Goal: Book appointment/travel/reservation

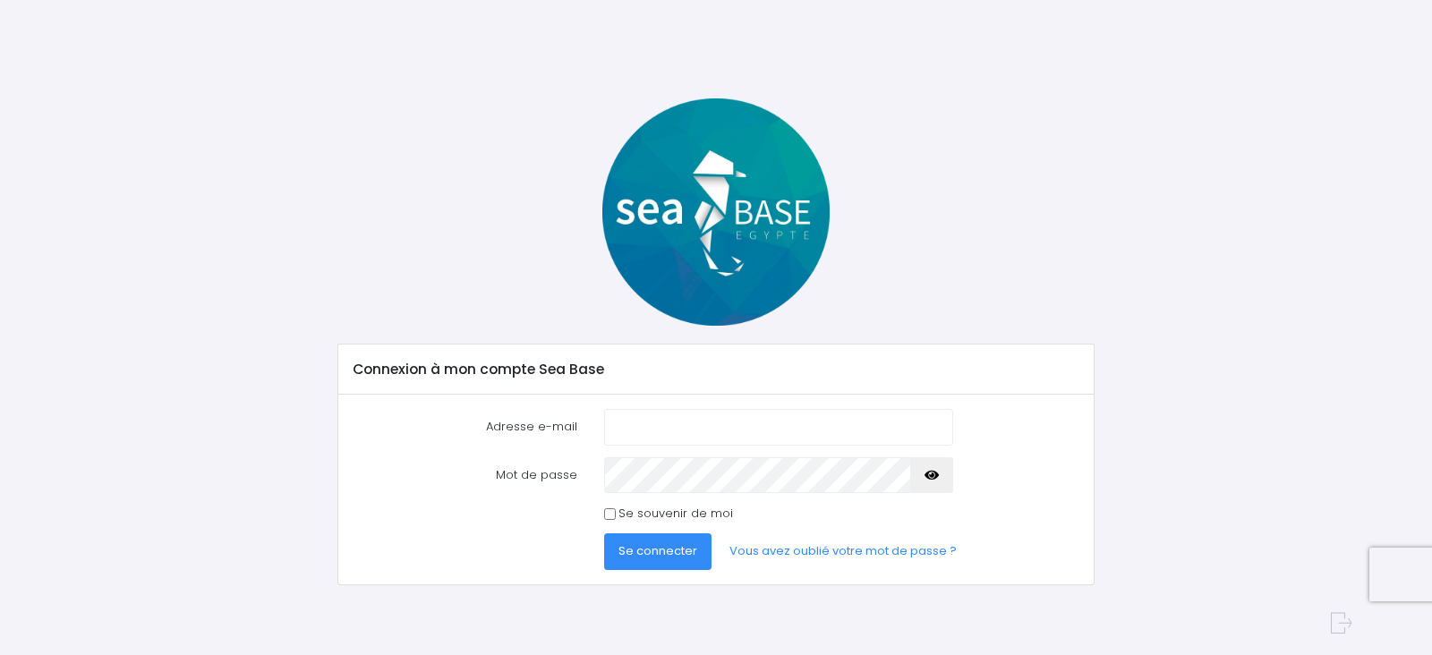
drag, startPoint x: 0, startPoint y: 0, endPoint x: 676, endPoint y: 434, distance: 803.1
click at [677, 434] on input "Adresse e-mail" at bounding box center [778, 427] width 349 height 36
type input "[EMAIL_ADDRESS][DOMAIN_NAME]"
click at [923, 473] on button "button" at bounding box center [931, 475] width 43 height 36
click at [924, 473] on button "button" at bounding box center [931, 475] width 43 height 36
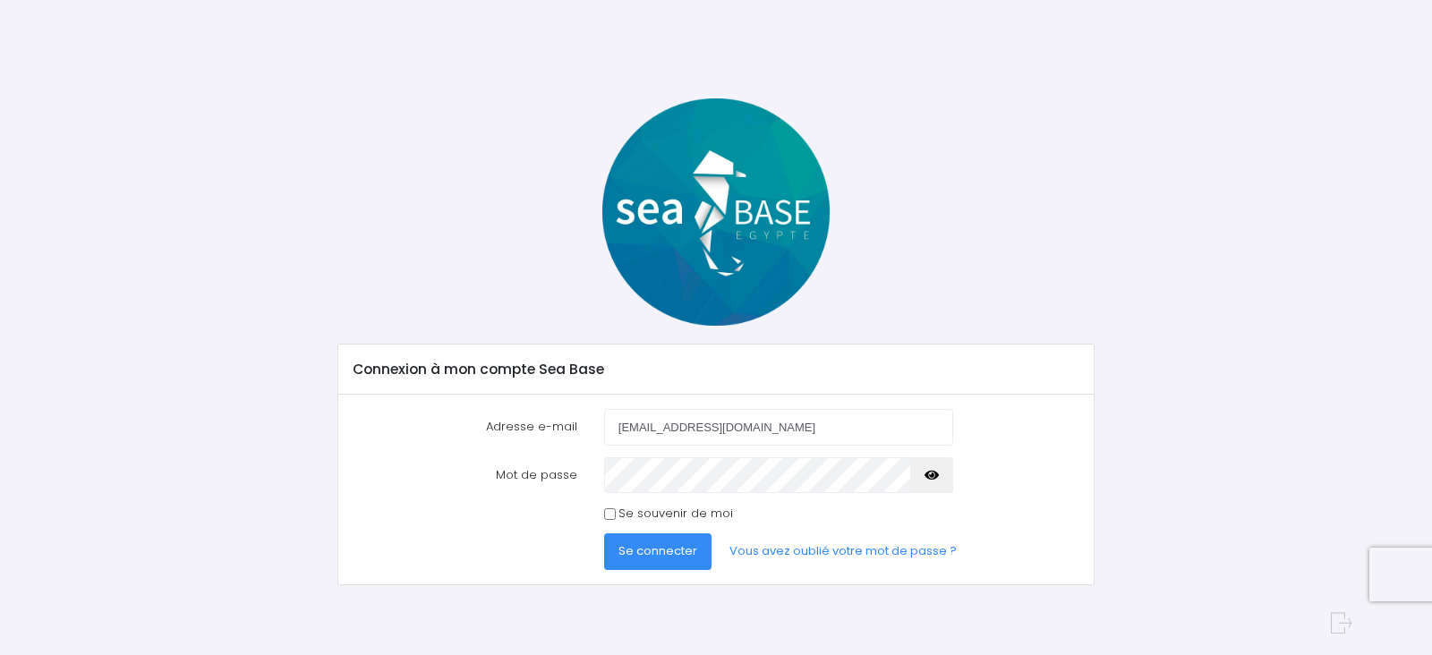
click at [687, 545] on span "Se connecter" at bounding box center [657, 550] width 79 height 17
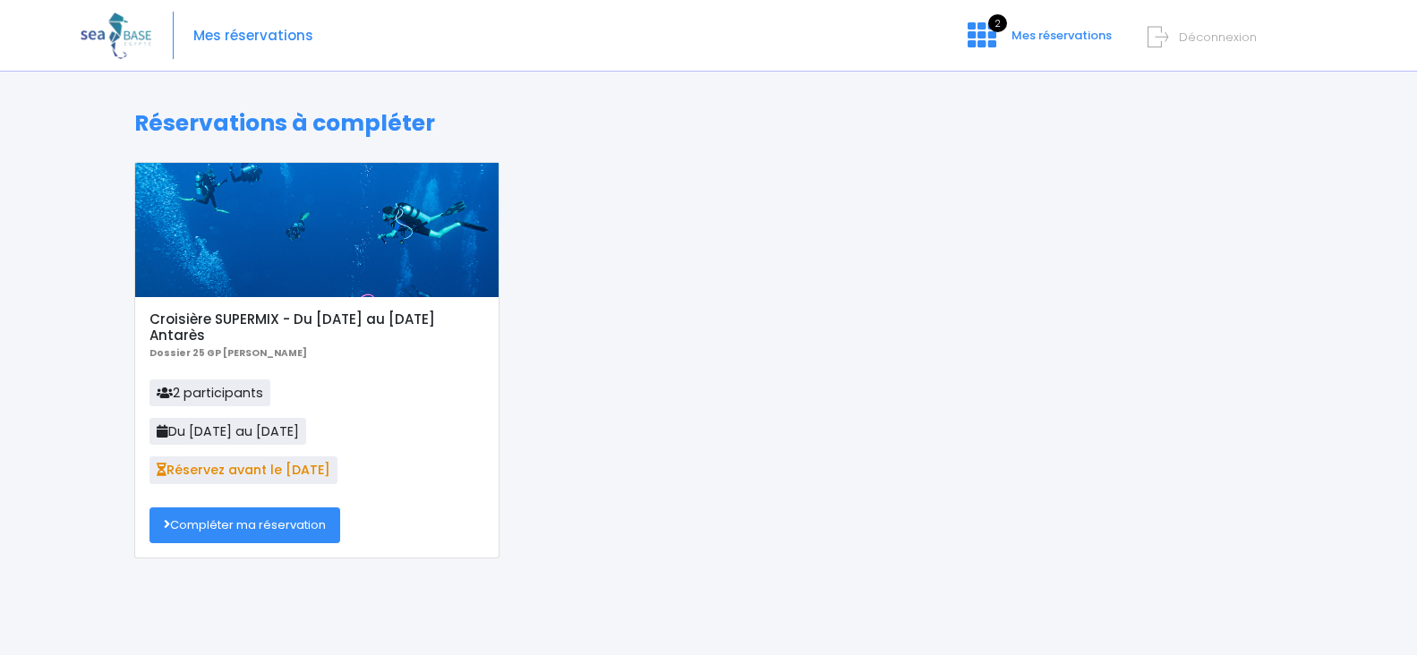
click at [292, 522] on link "Compléter ma réservation" at bounding box center [244, 525] width 191 height 36
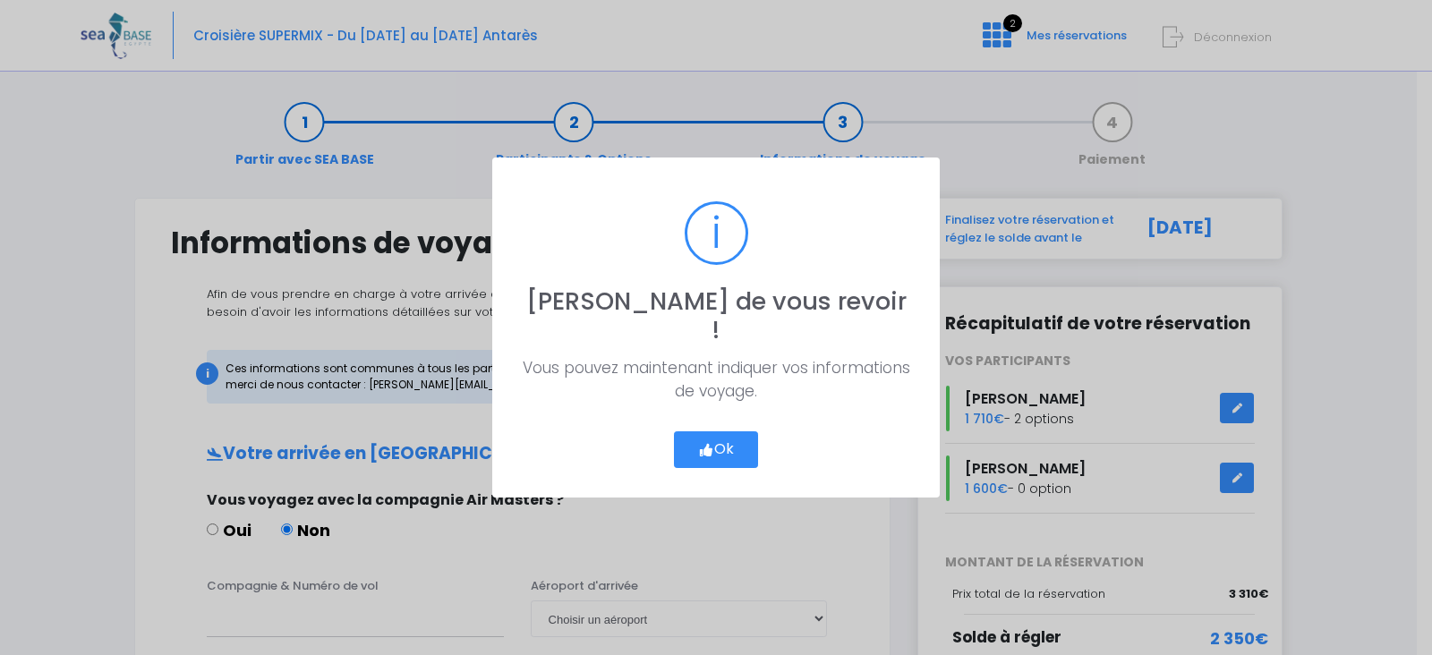
click at [734, 443] on button "Ok" at bounding box center [716, 450] width 84 height 38
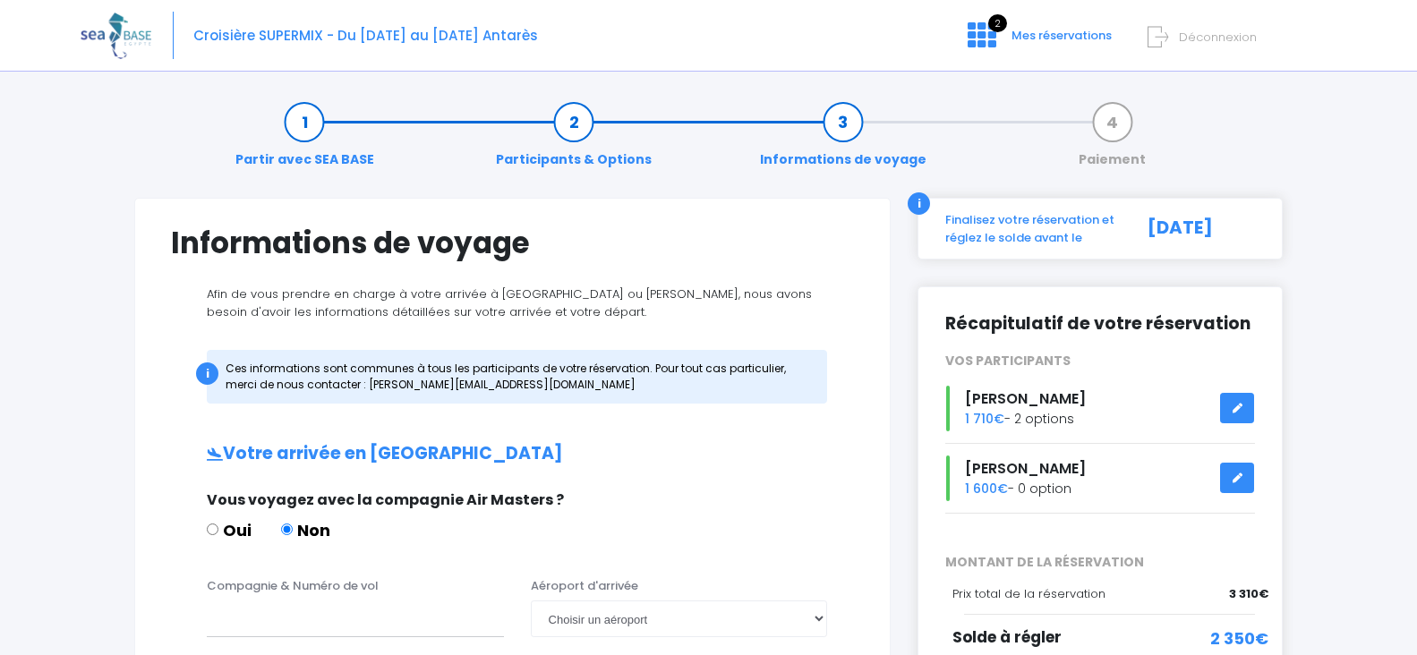
click at [1232, 405] on link at bounding box center [1237, 408] width 34 height 31
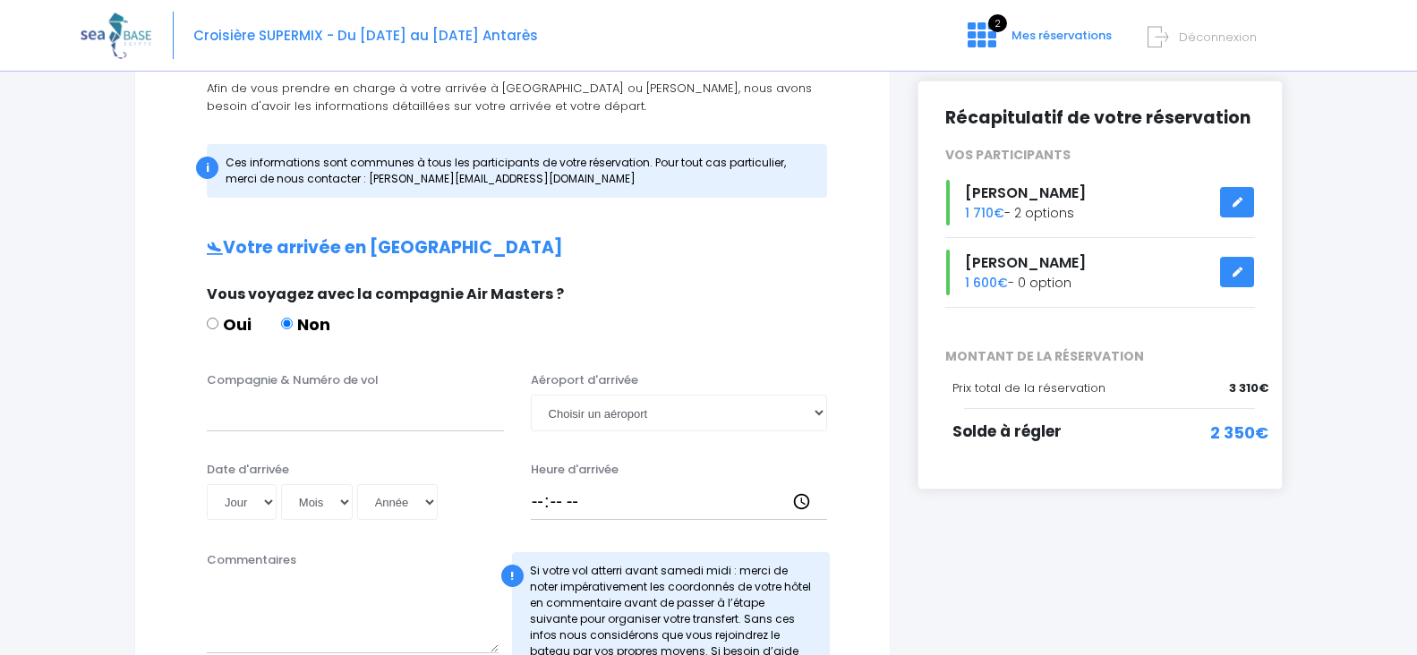
scroll to position [269, 0]
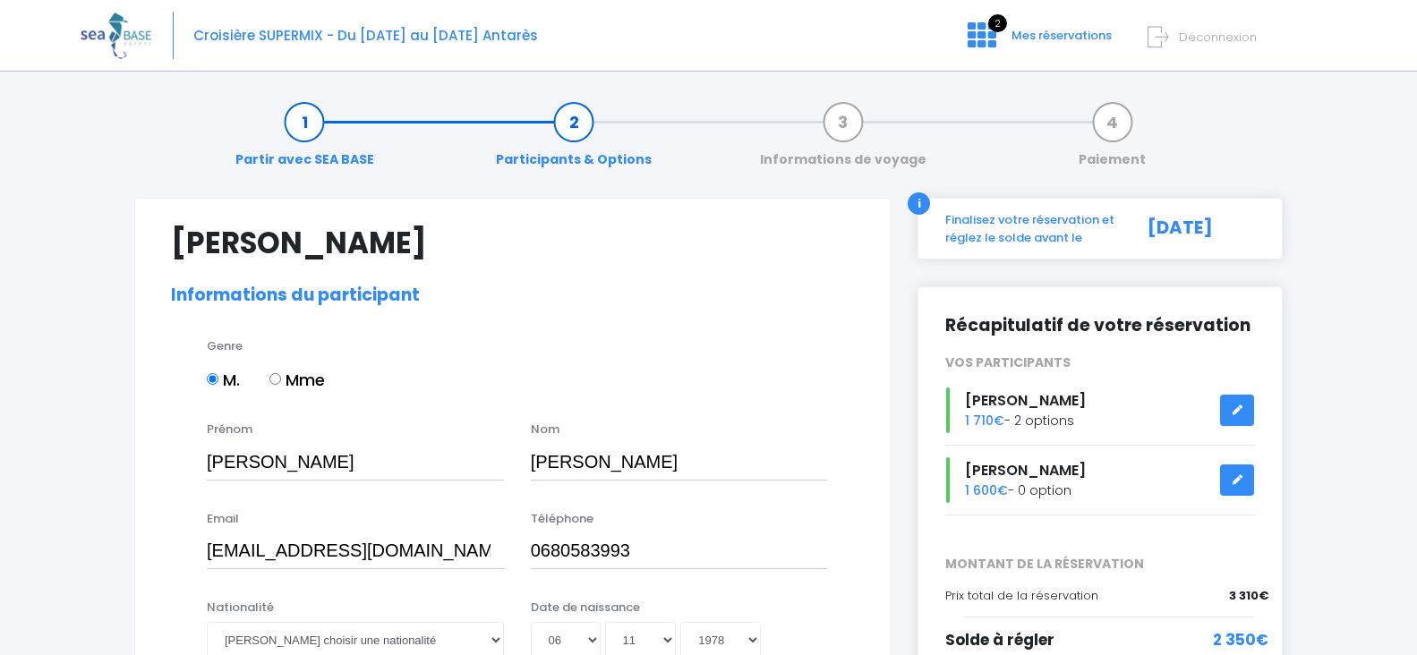
select select "MF1"
click at [1227, 403] on link at bounding box center [1237, 410] width 34 height 31
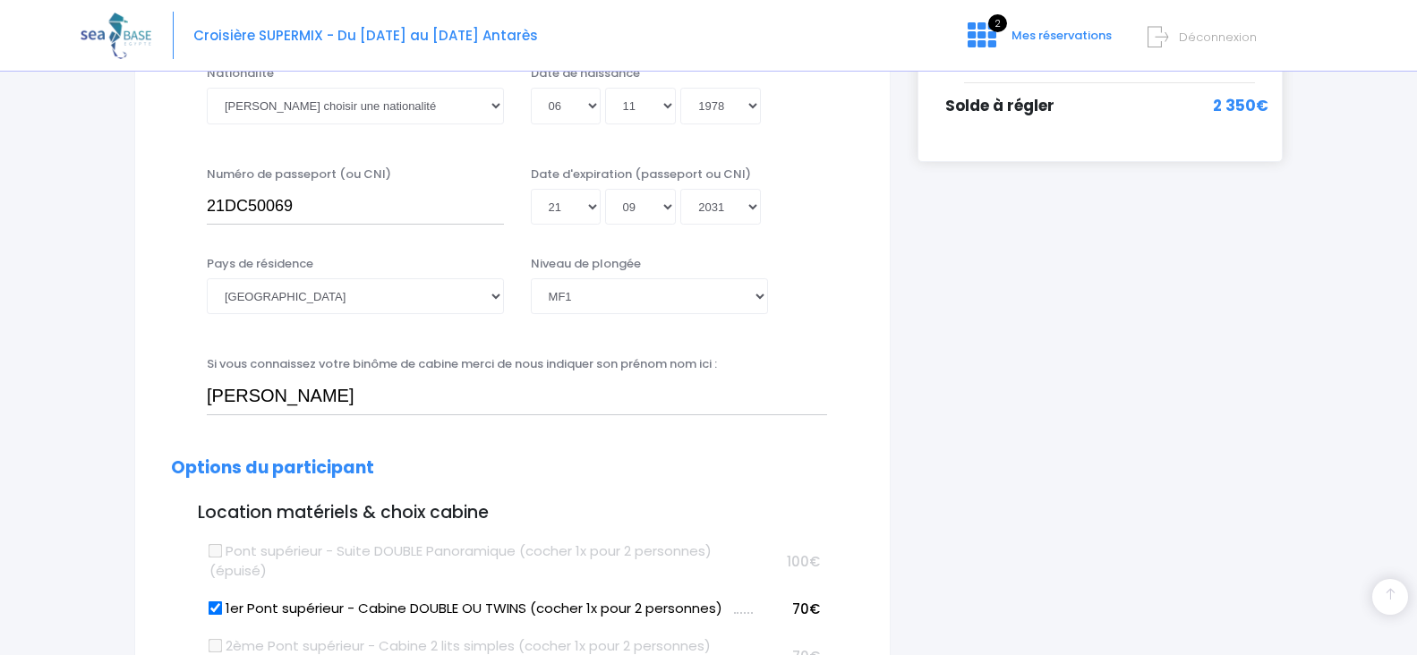
scroll to position [537, 0]
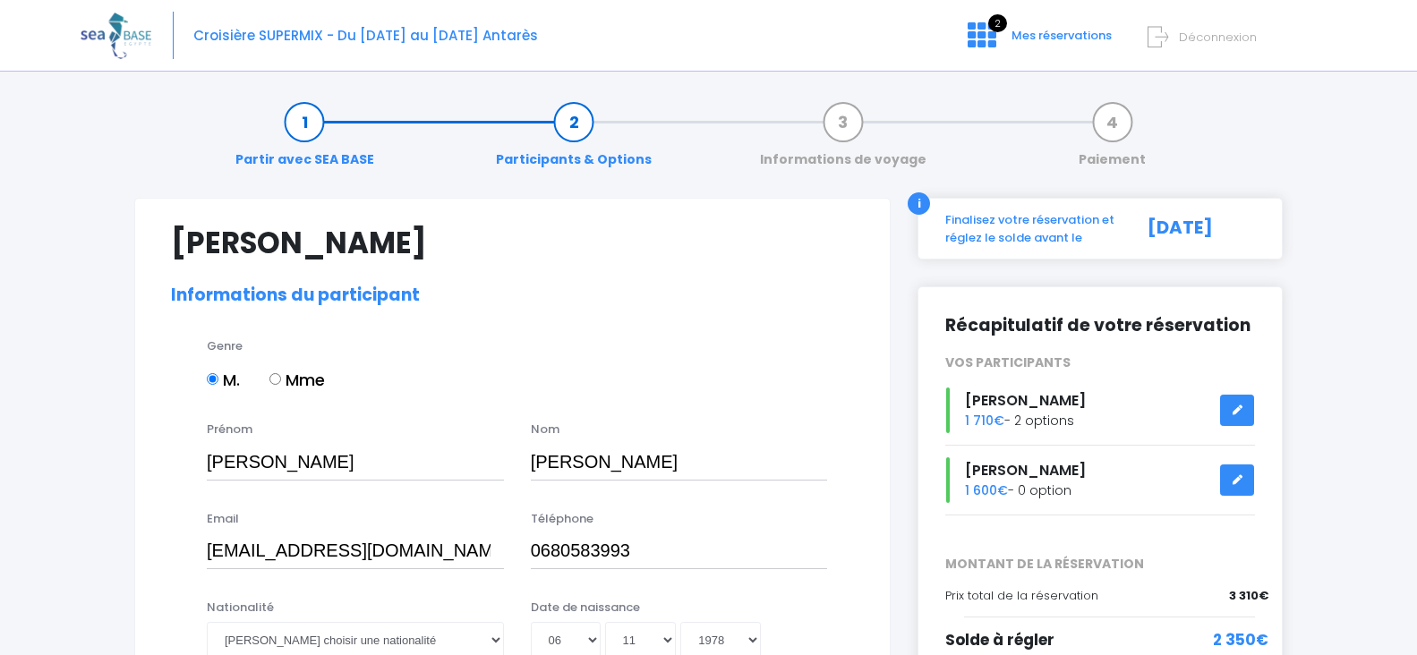
select select "MF1"
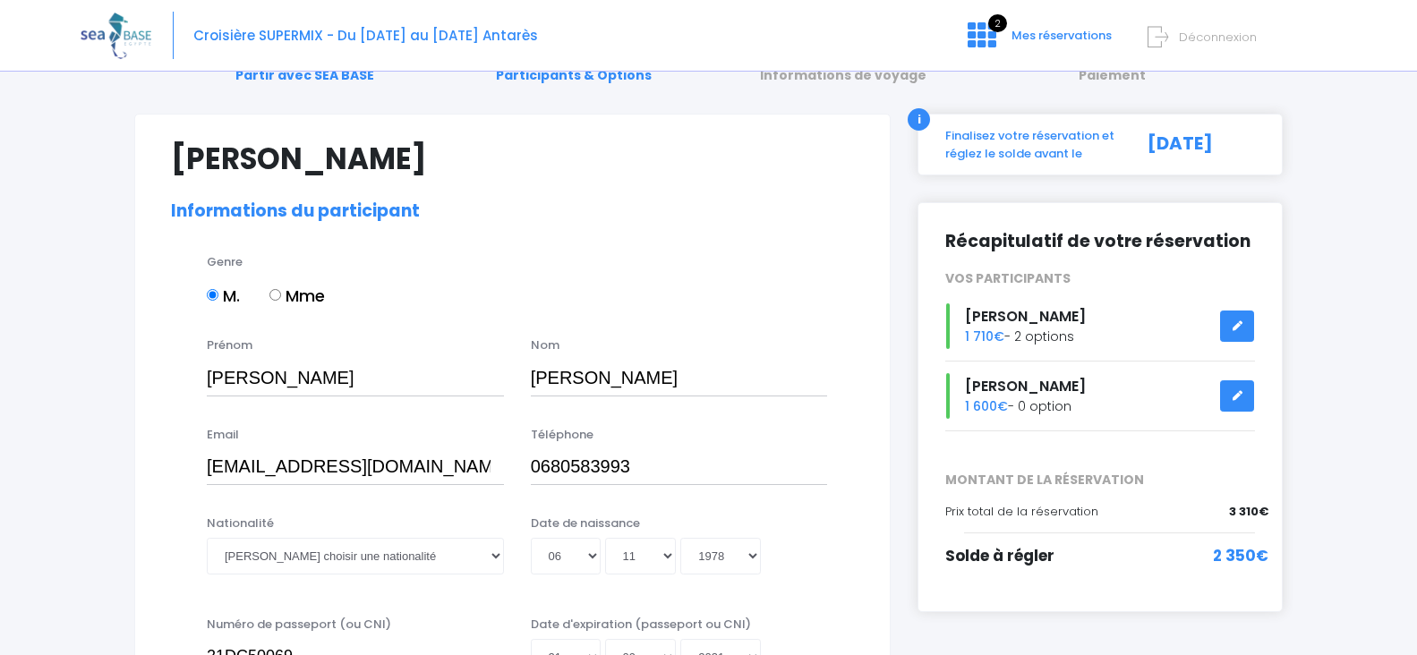
scroll to position [269, 0]
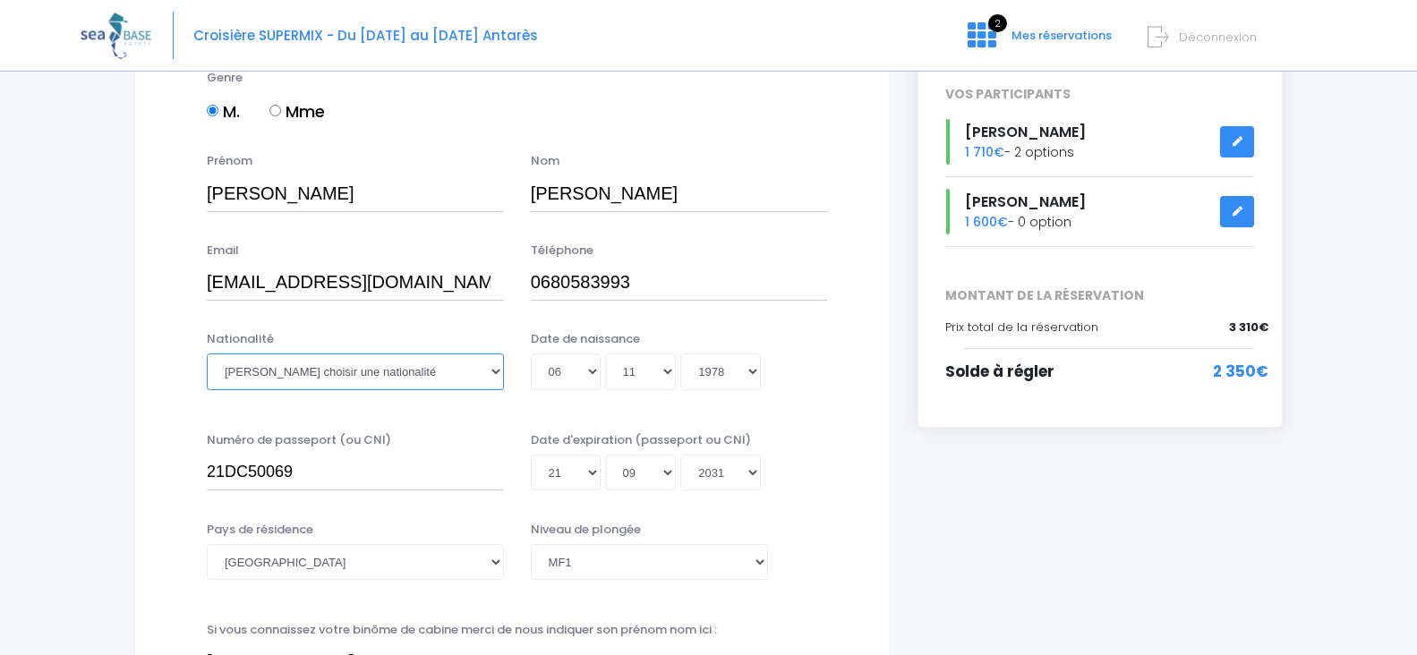
click at [448, 372] on select "Veuillez choisir une nationalité [DEMOGRAPHIC_DATA] Algerienne Allemande [GEOGR…" at bounding box center [355, 372] width 297 height 36
select select "Française"
click at [207, 354] on select "Veuillez choisir une nationalité Afghane Albanaise Algerienne Allemande America…" at bounding box center [355, 372] width 297 height 36
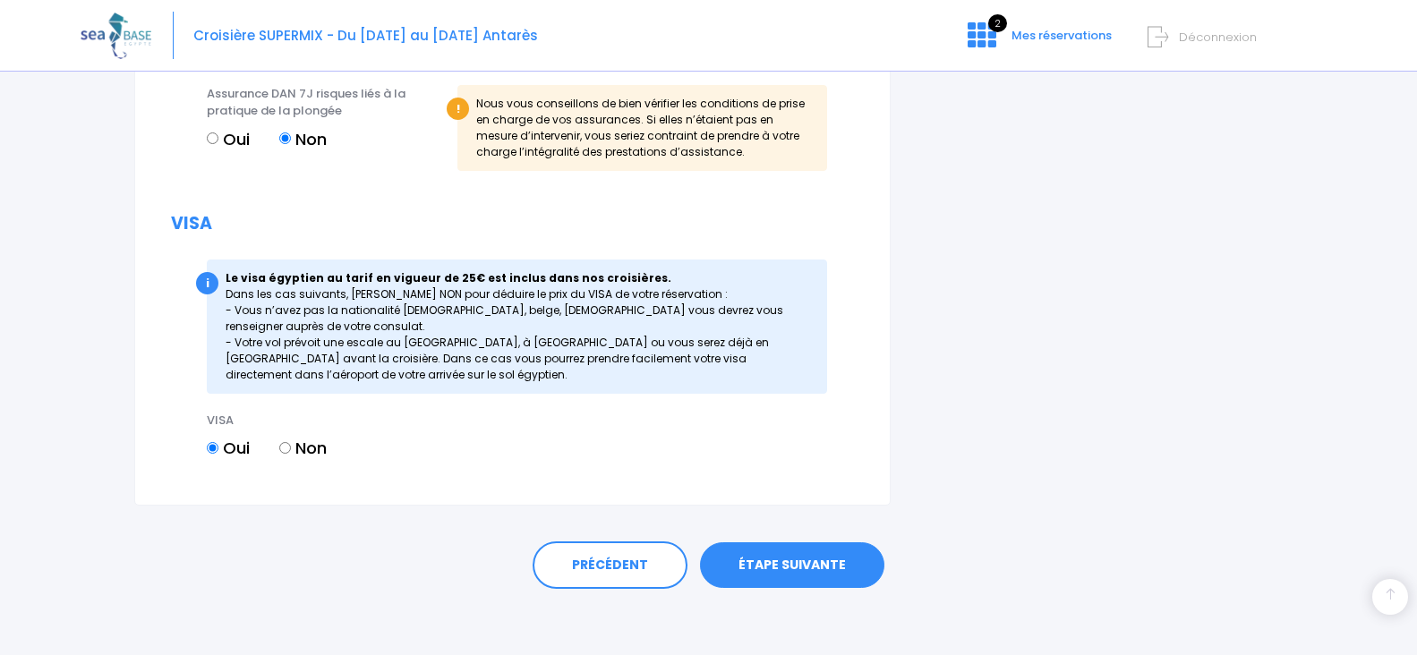
scroll to position [2178, 0]
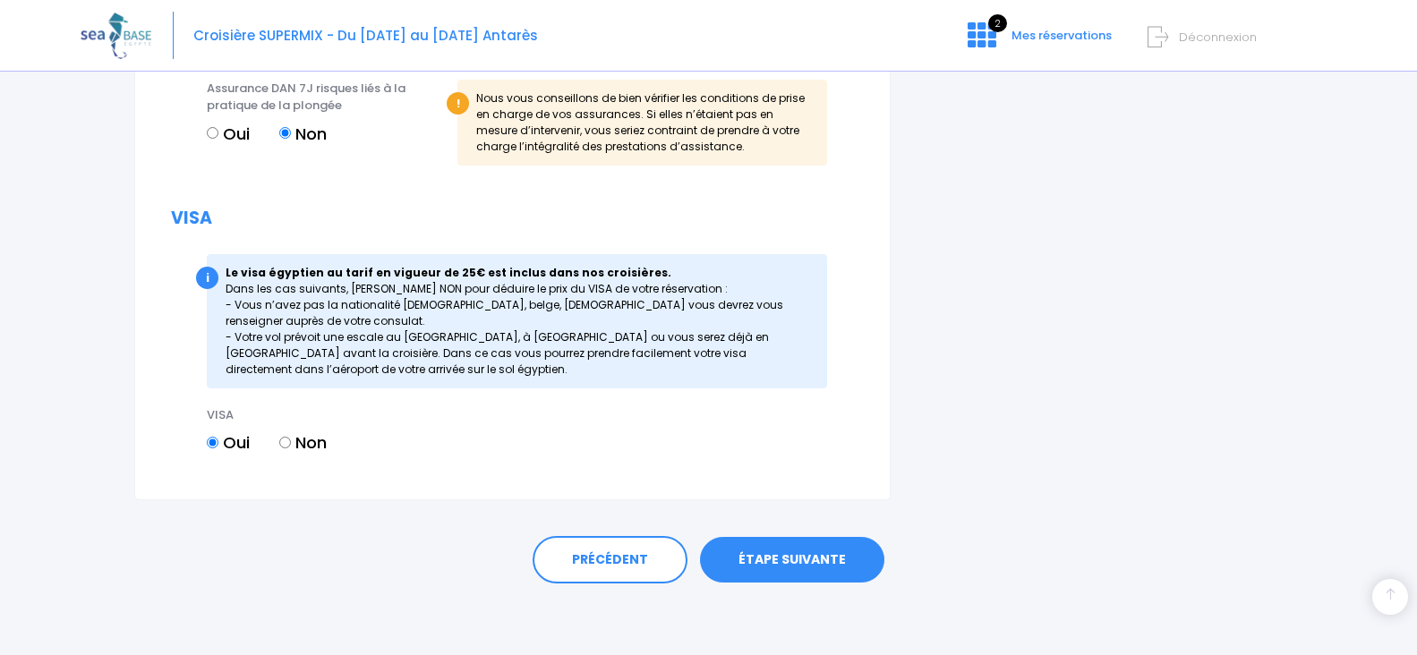
click at [784, 552] on link "ÉTAPE SUIVANTE" at bounding box center [792, 560] width 184 height 47
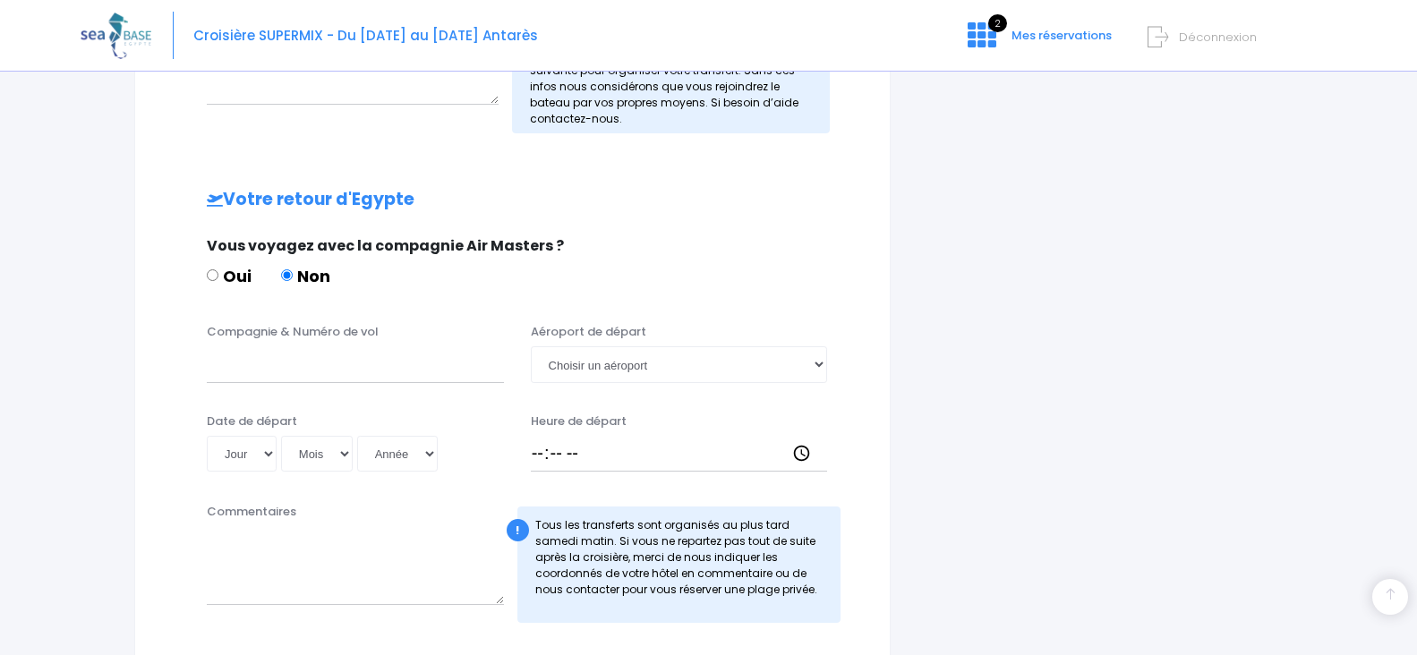
scroll to position [917, 0]
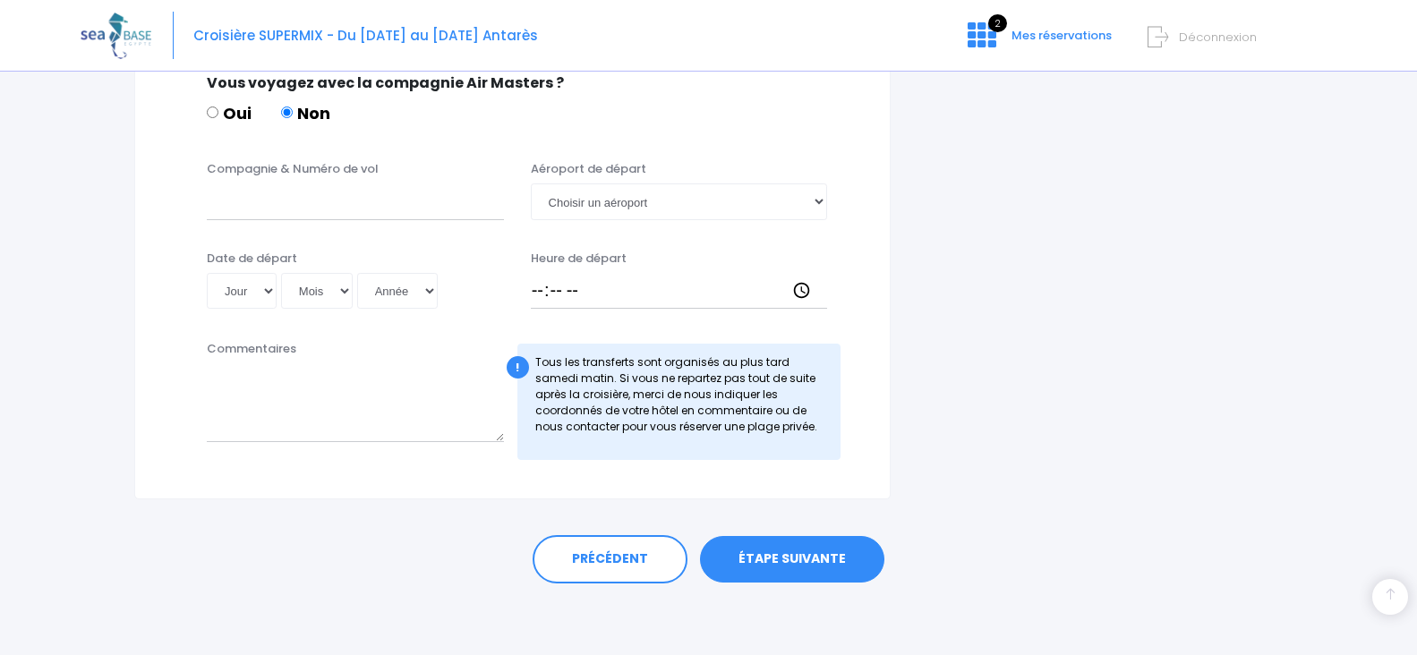
click at [799, 546] on link "ÉTAPE SUIVANTE" at bounding box center [792, 559] width 184 height 47
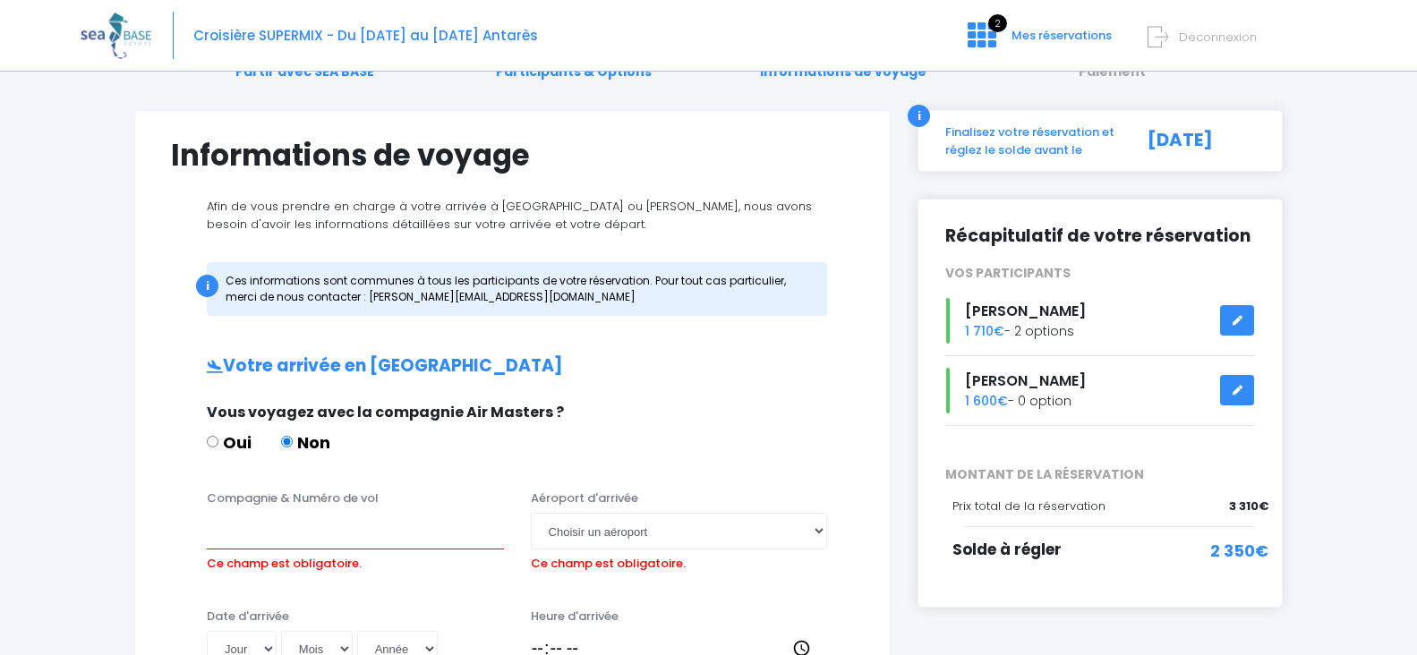
scroll to position [64, 0]
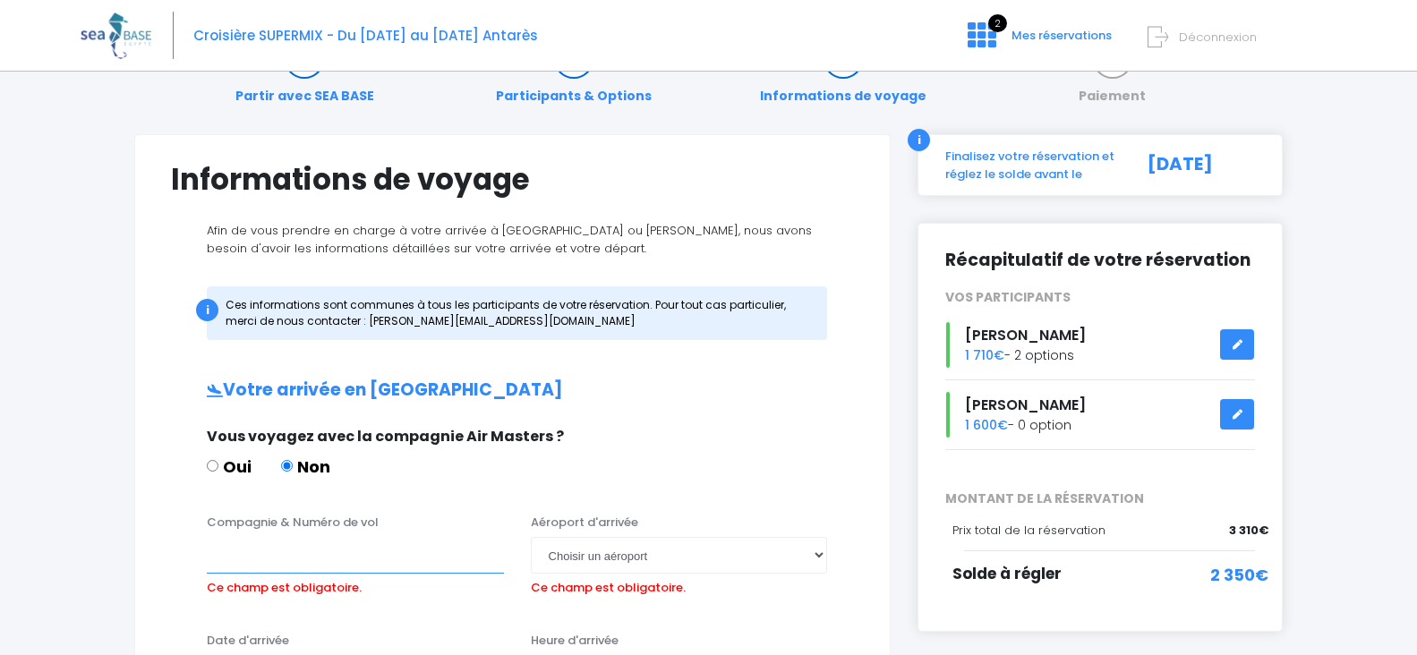
click at [343, 564] on input "Compagnie & Numéro de vol" at bounding box center [355, 555] width 297 height 36
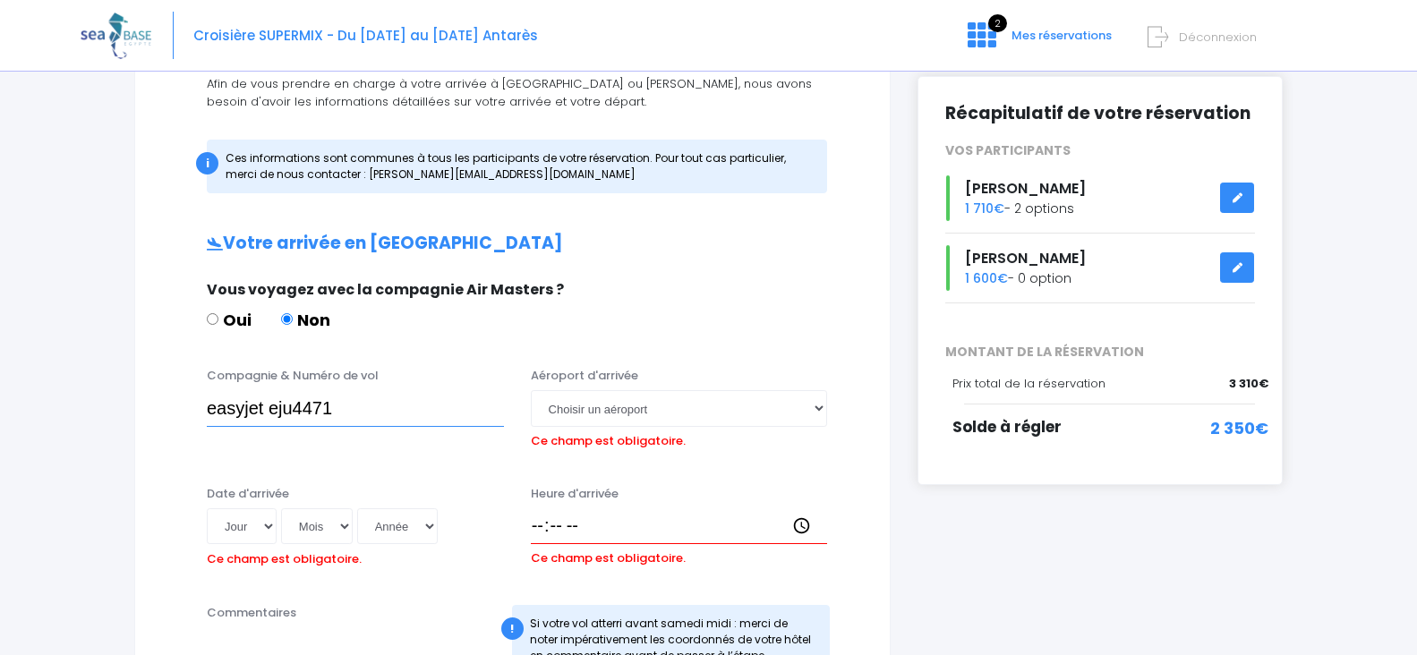
scroll to position [153, 0]
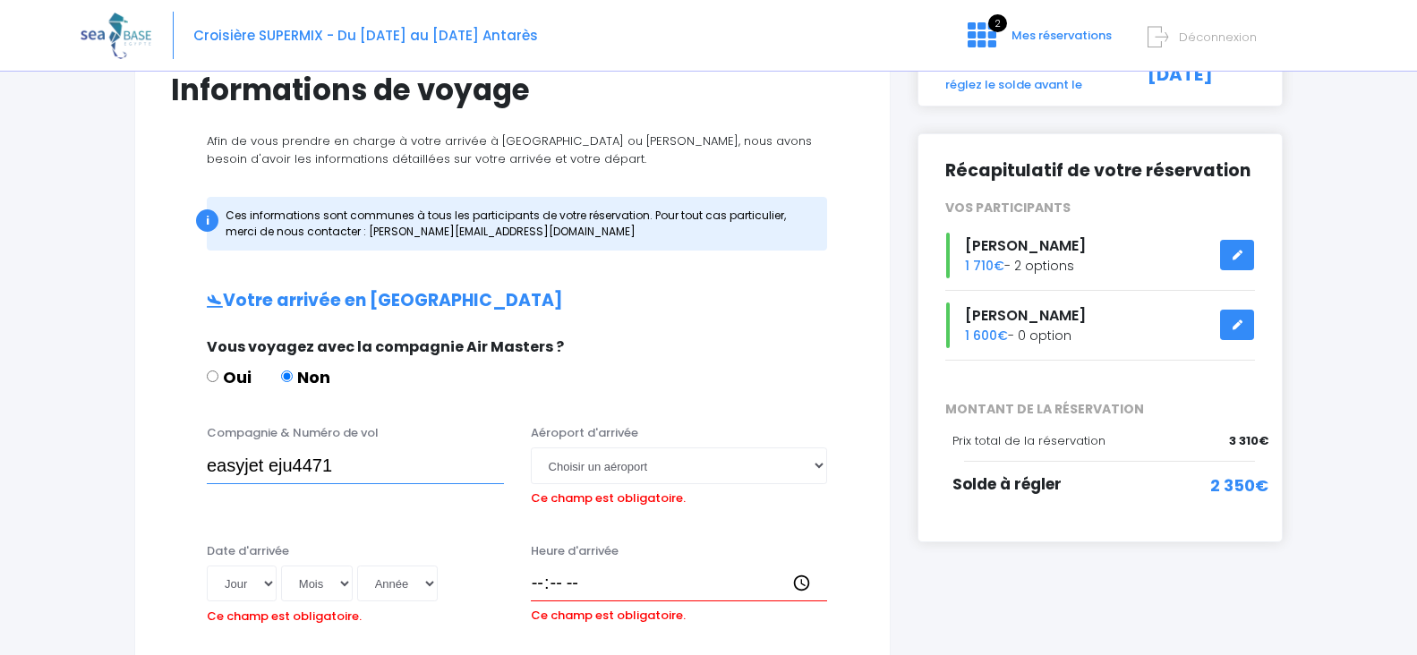
type input "easyjet eju4471"
click at [649, 471] on select "Choisir un aéroport Hurghada Marsa Alam" at bounding box center [679, 466] width 297 height 36
select select "Hurghada"
click at [531, 448] on select "Choisir un aéroport Hurghada Marsa Alam" at bounding box center [679, 466] width 297 height 36
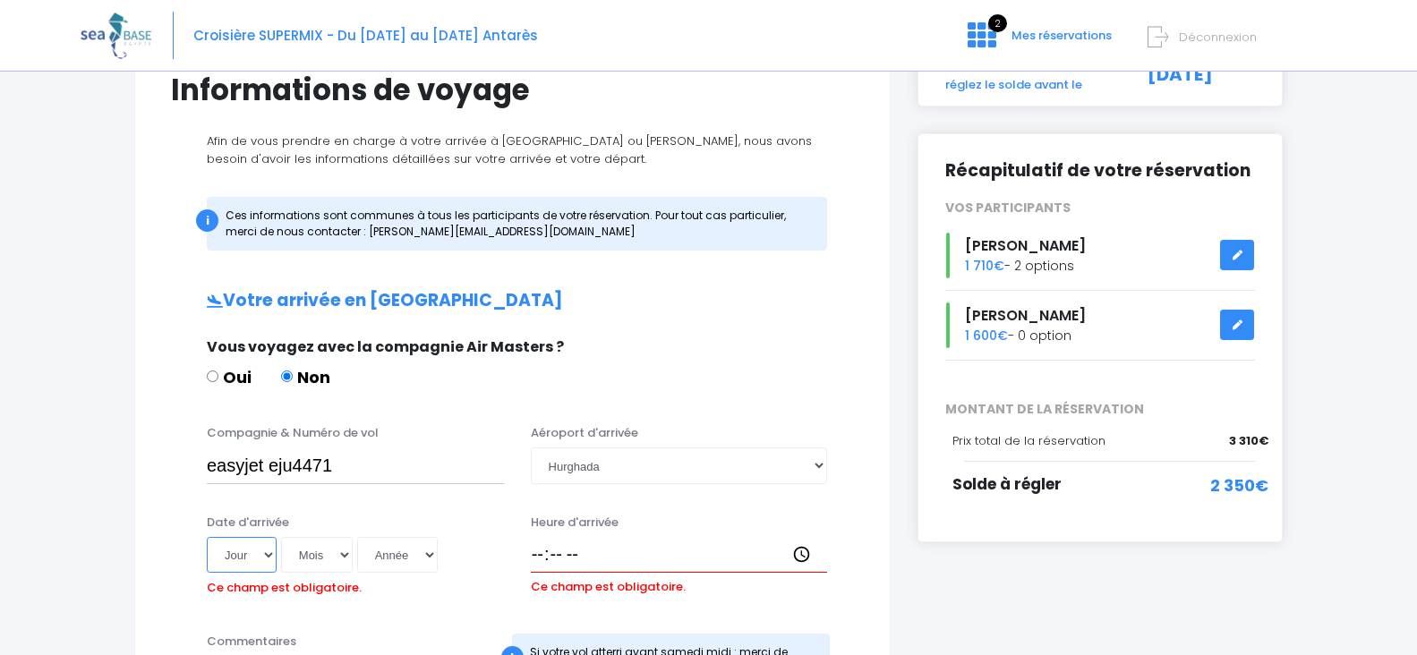
click at [268, 558] on select "Jour 01 02 03 04 05 06 07 08 09 10 11 12 13 14 15 16 17 18 19 20 21 22 23 24 25…" at bounding box center [242, 555] width 70 height 36
select select "18"
click at [207, 537] on select "Jour 01 02 03 04 05 06 07 08 09 10 11 12 13 14 15 16 17 18 19 20 21 22 23 24 25…" at bounding box center [242, 555] width 70 height 36
click at [349, 550] on select "Mois 01 02 03 04 05 06 07 08 09 10 11 12" at bounding box center [317, 555] width 72 height 36
select select "10"
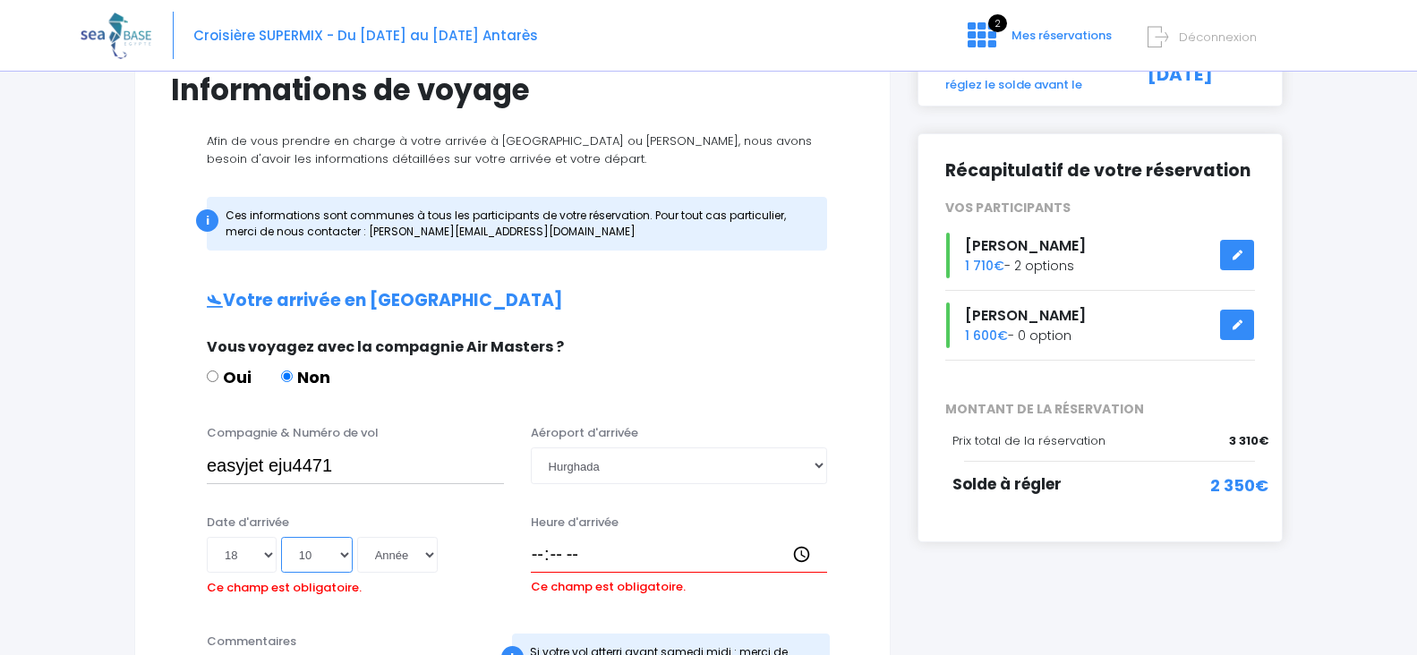
click at [282, 537] on select "Mois 01 02 03 04 05 06 07 08 09 10 11 12" at bounding box center [317, 555] width 72 height 36
click at [427, 558] on select "Année 2045 2044 2043 2042 2041 2040 2039 2038 2037 2036 2035 2034 2033 2032 203…" at bounding box center [397, 555] width 81 height 36
select select "2025"
click at [360, 537] on select "Année 2045 2044 2043 2042 2041 2040 2039 2038 2037 2036 2035 2034 2033 2032 203…" at bounding box center [397, 555] width 81 height 36
type input "2025-10-18"
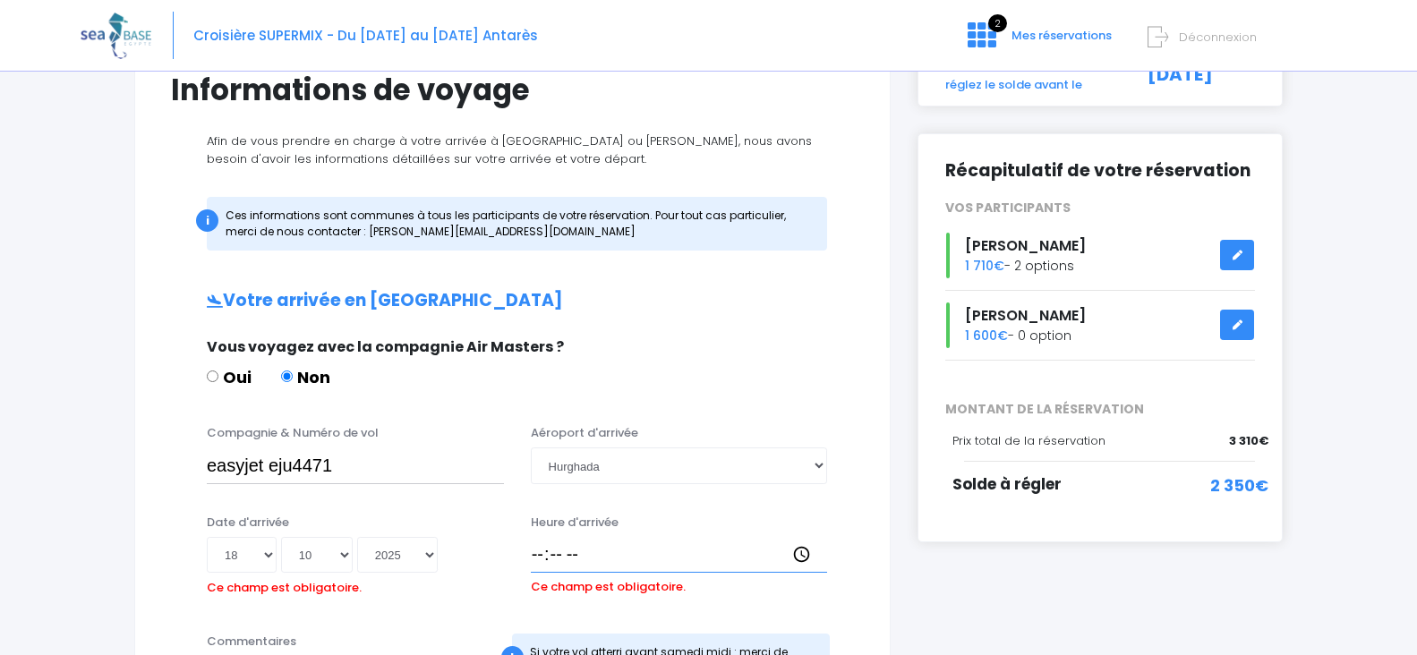
click at [547, 553] on input "Heure d'arrivée" at bounding box center [679, 555] width 297 height 36
type input "19:30"
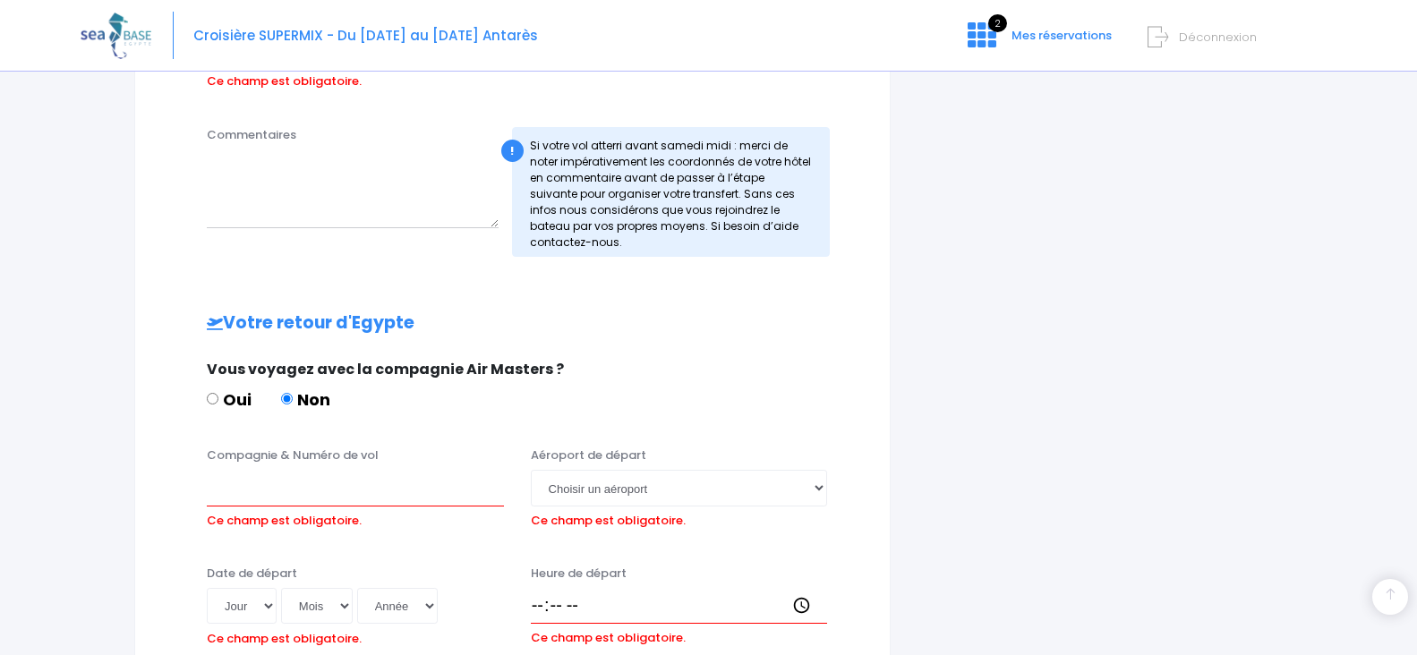
scroll to position [780, 0]
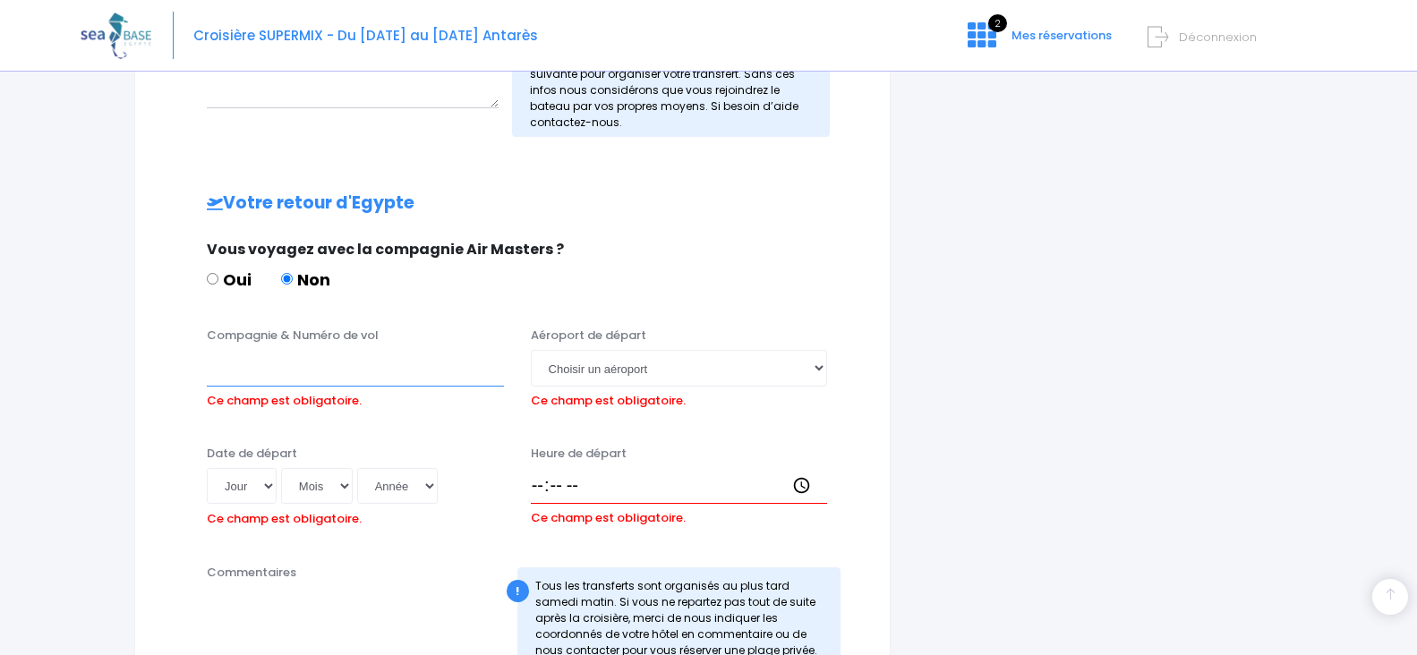
click at [362, 370] on input "Compagnie & Numéro de vol" at bounding box center [355, 368] width 297 height 36
type input "easyjet eju4472"
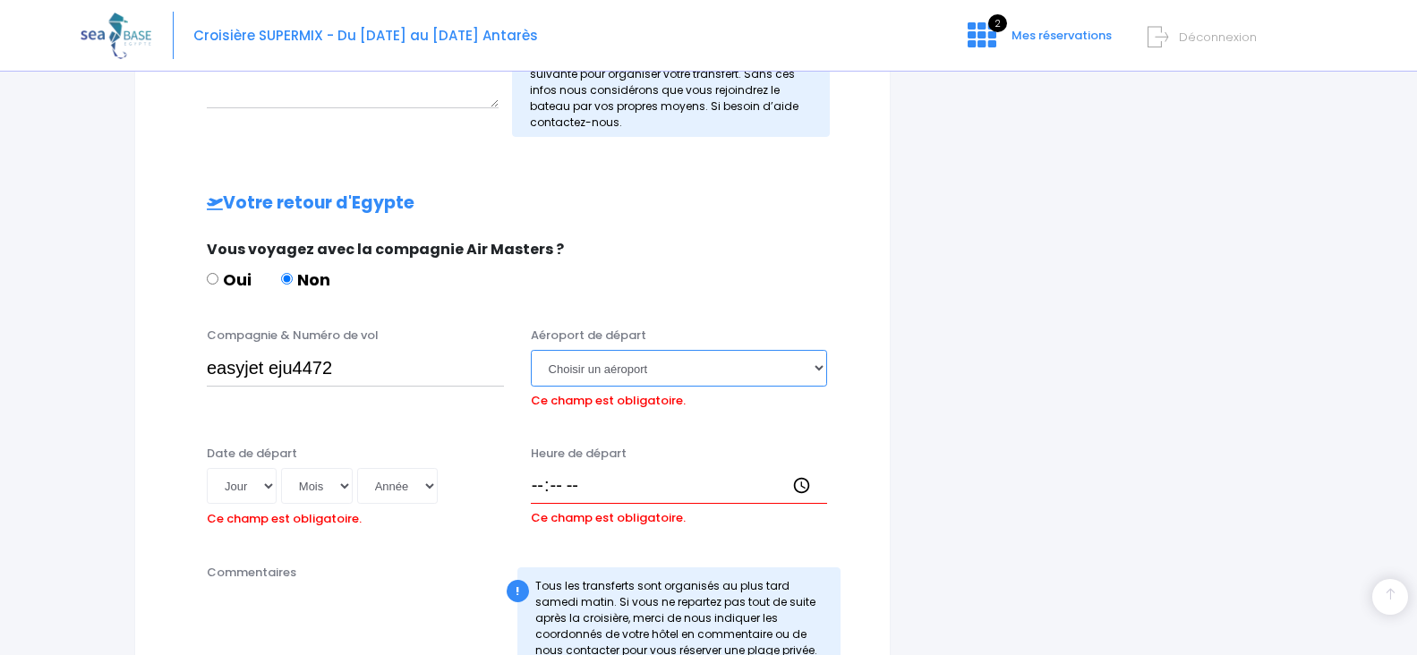
click at [598, 374] on select "Choisir un aéroport Hurghada Marsa Alam" at bounding box center [679, 368] width 297 height 36
select select "Hurghada"
click at [531, 350] on select "Choisir un aéroport Hurghada Marsa Alam" at bounding box center [679, 368] width 297 height 36
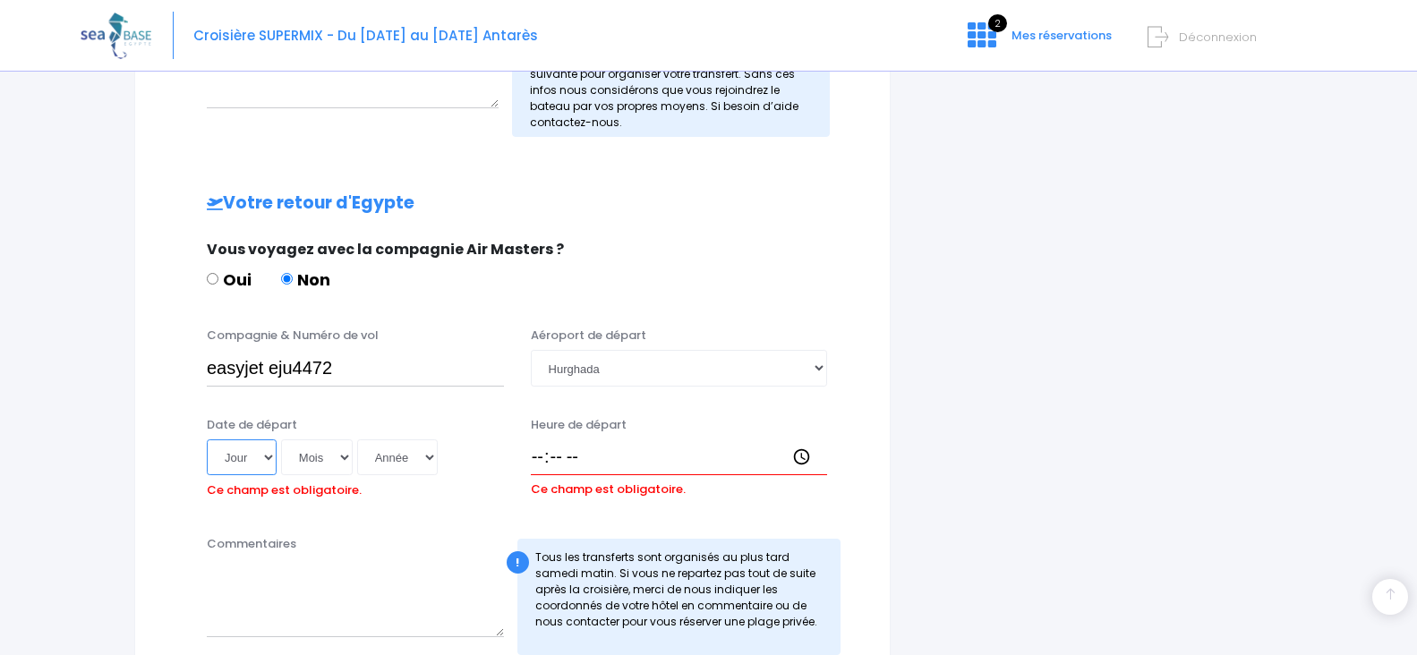
click at [270, 456] on select "Jour 01 02 03 04 05 06 07 08 09 10 11 12 13 14 15 16 17 18 19 20 21 22 23 24 25…" at bounding box center [242, 457] width 70 height 36
select select "25"
click at [207, 439] on select "Jour 01 02 03 04 05 06 07 08 09 10 11 12 13 14 15 16 17 18 19 20 21 22 23 24 25…" at bounding box center [242, 457] width 70 height 36
click at [323, 456] on select "Mois 01 02 03 04 05 06 07 08 09 10 11 12" at bounding box center [317, 457] width 72 height 36
select select "10"
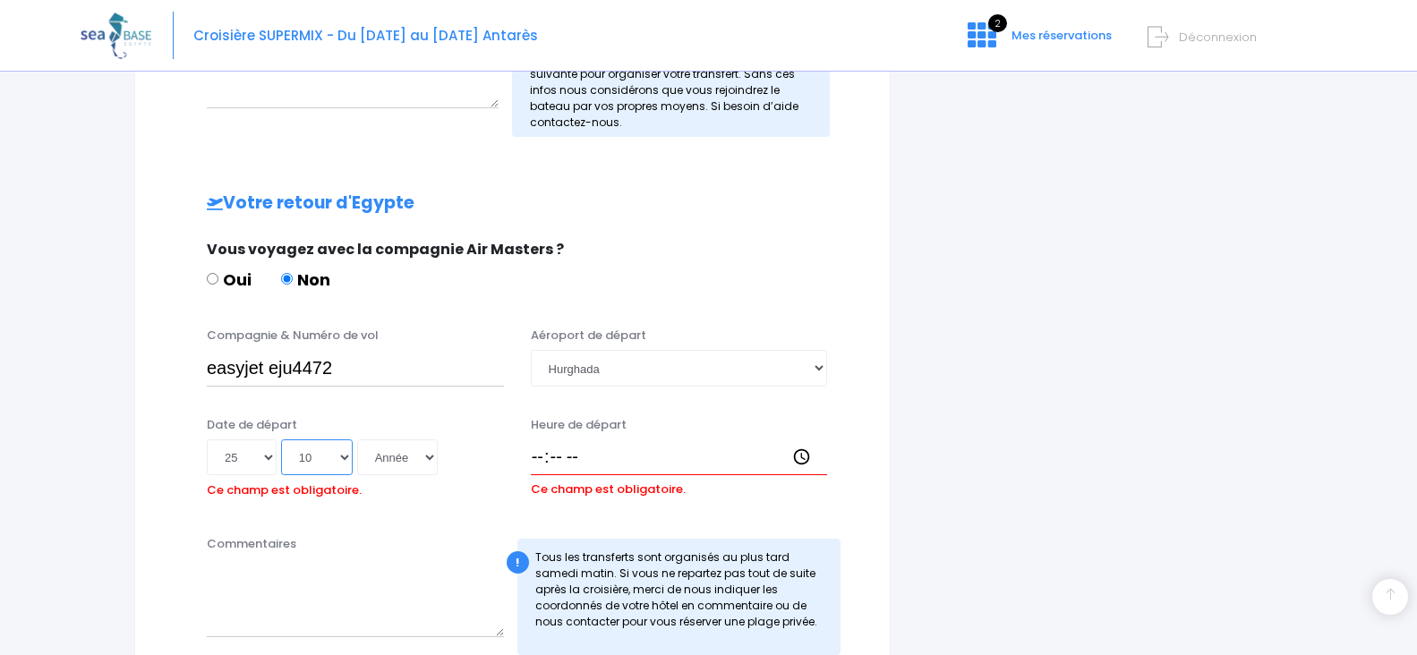
click at [282, 439] on select "Mois 01 02 03 04 05 06 07 08 09 10 11 12" at bounding box center [317, 457] width 72 height 36
click at [419, 456] on select "Année 2045 2044 2043 2042 2041 2040 2039 2038 2037 2036 2035 2034 2033 2032 203…" at bounding box center [397, 457] width 81 height 36
select select "2025"
click at [360, 439] on select "Année 2045 2044 2043 2042 2041 2040 2039 2038 2037 2036 2035 2034 2033 2032 203…" at bounding box center [397, 457] width 81 height 36
type input "2025-10-25"
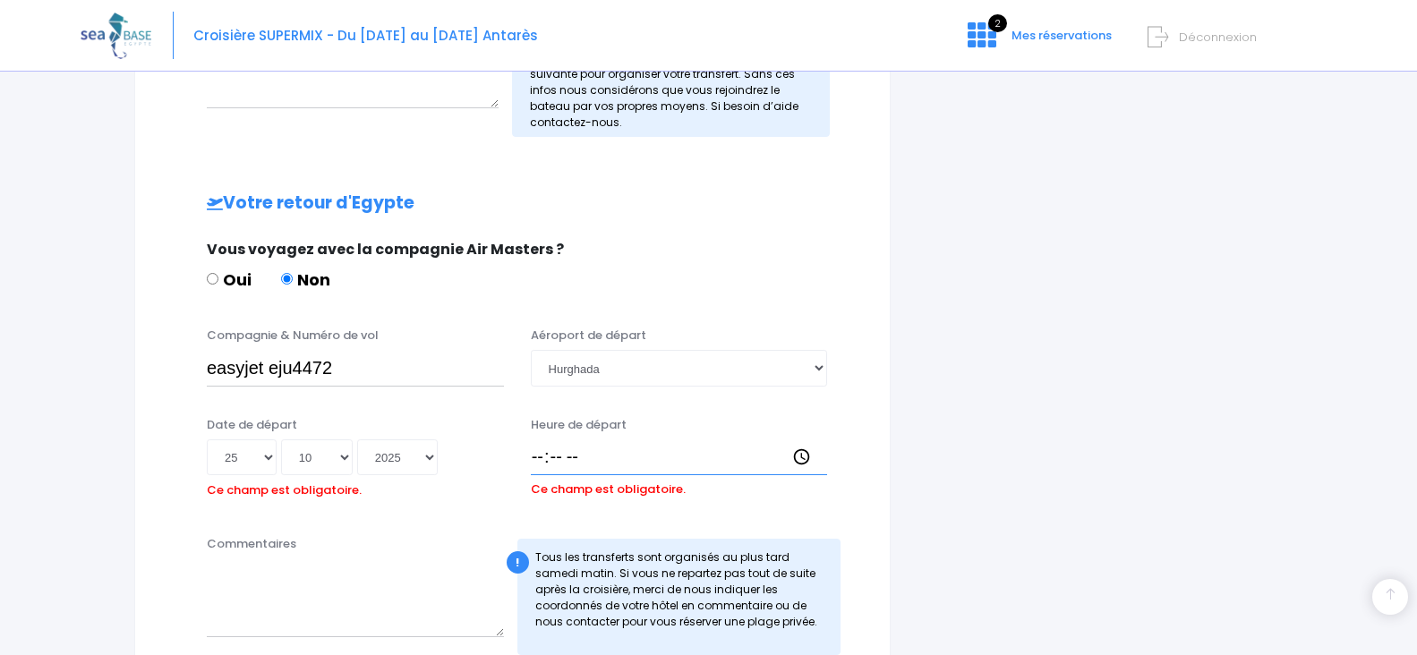
click at [541, 452] on input "Heure de départ" at bounding box center [679, 457] width 297 height 36
type input "20:15"
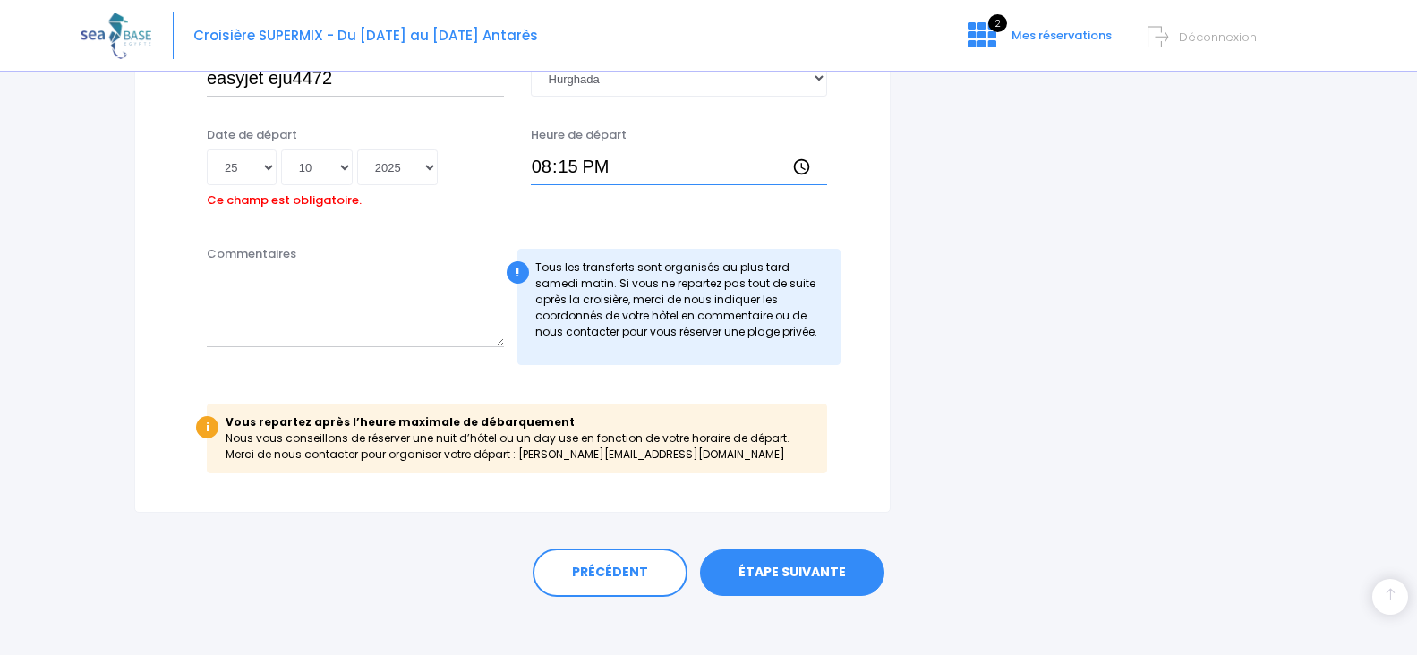
scroll to position [1083, 0]
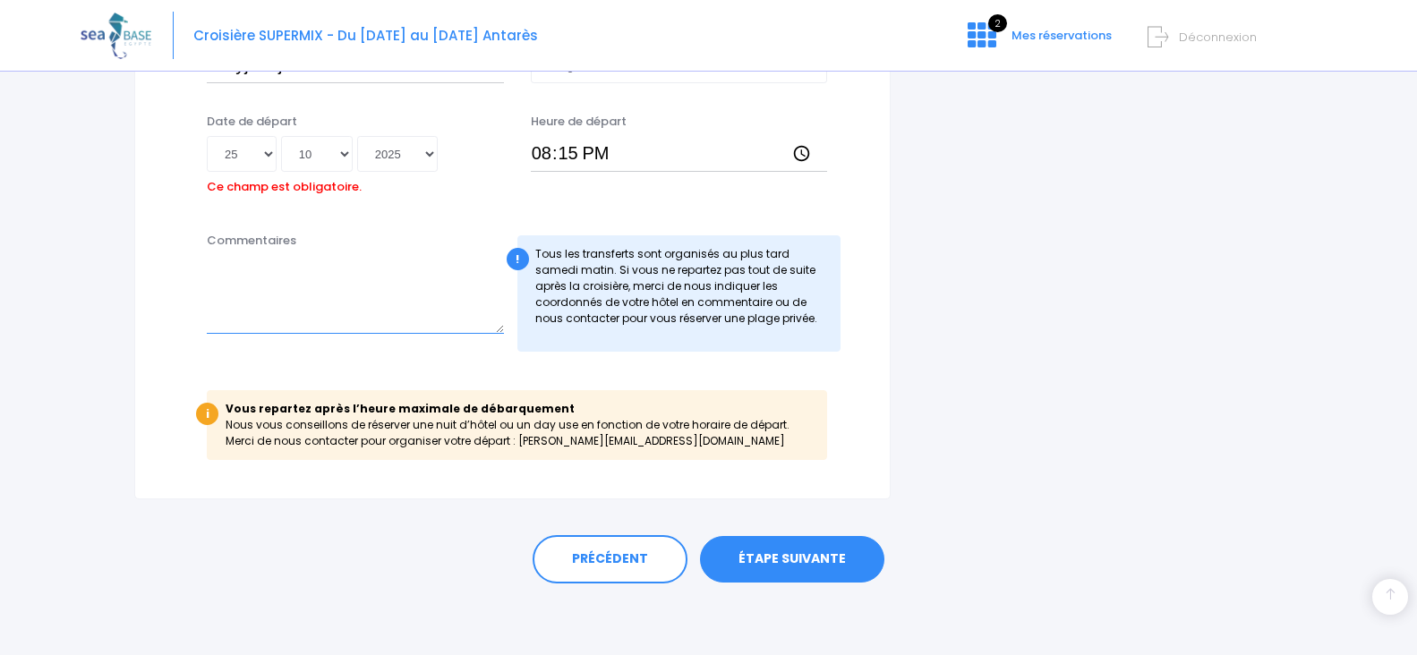
click at [345, 287] on textarea "Commentaires" at bounding box center [355, 294] width 297 height 79
type textarea "depart pour l aeroport d hurgada si possible fin de matinée"
click at [816, 571] on link "ÉTAPE SUIVANTE" at bounding box center [792, 559] width 184 height 47
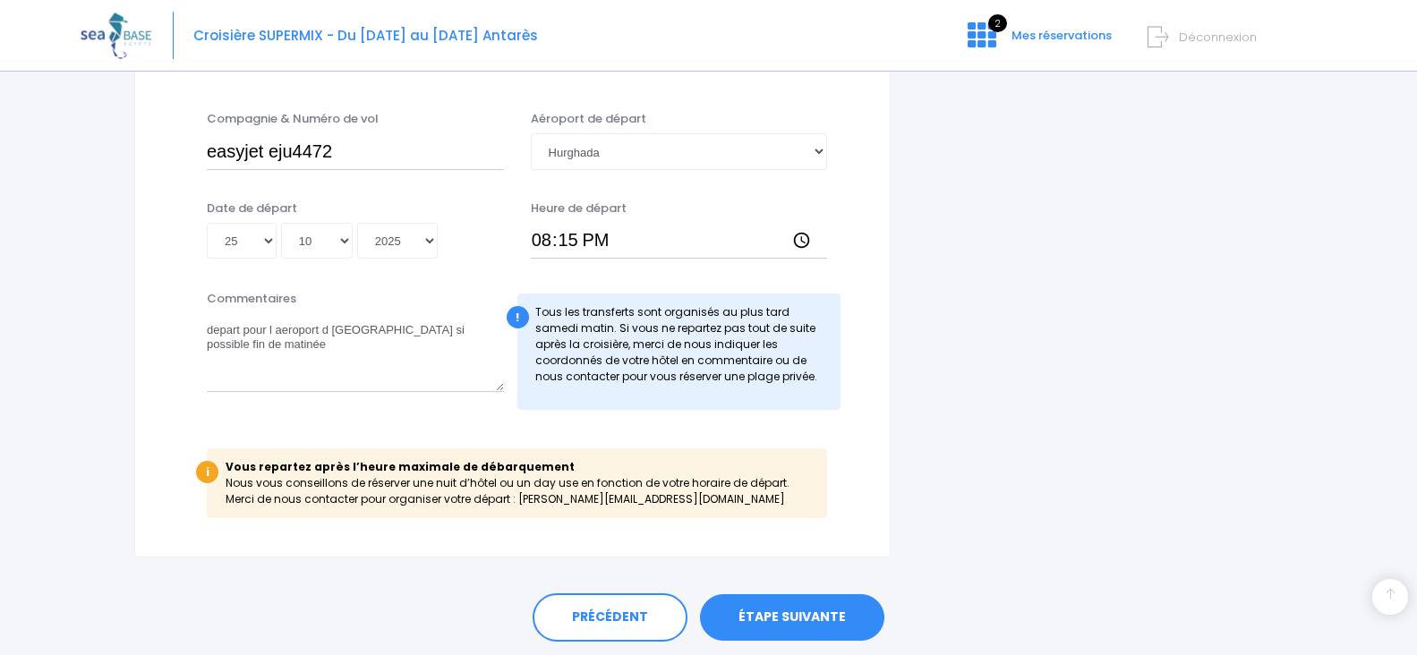
scroll to position [911, 0]
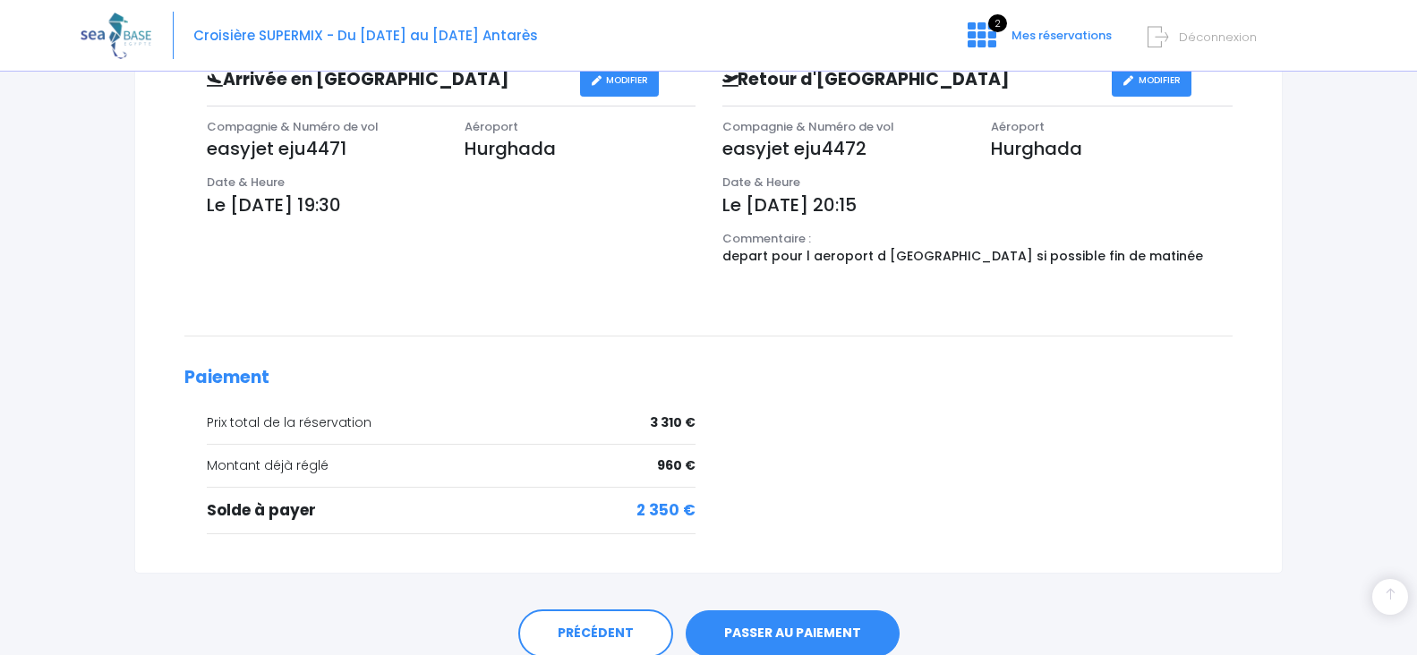
scroll to position [701, 0]
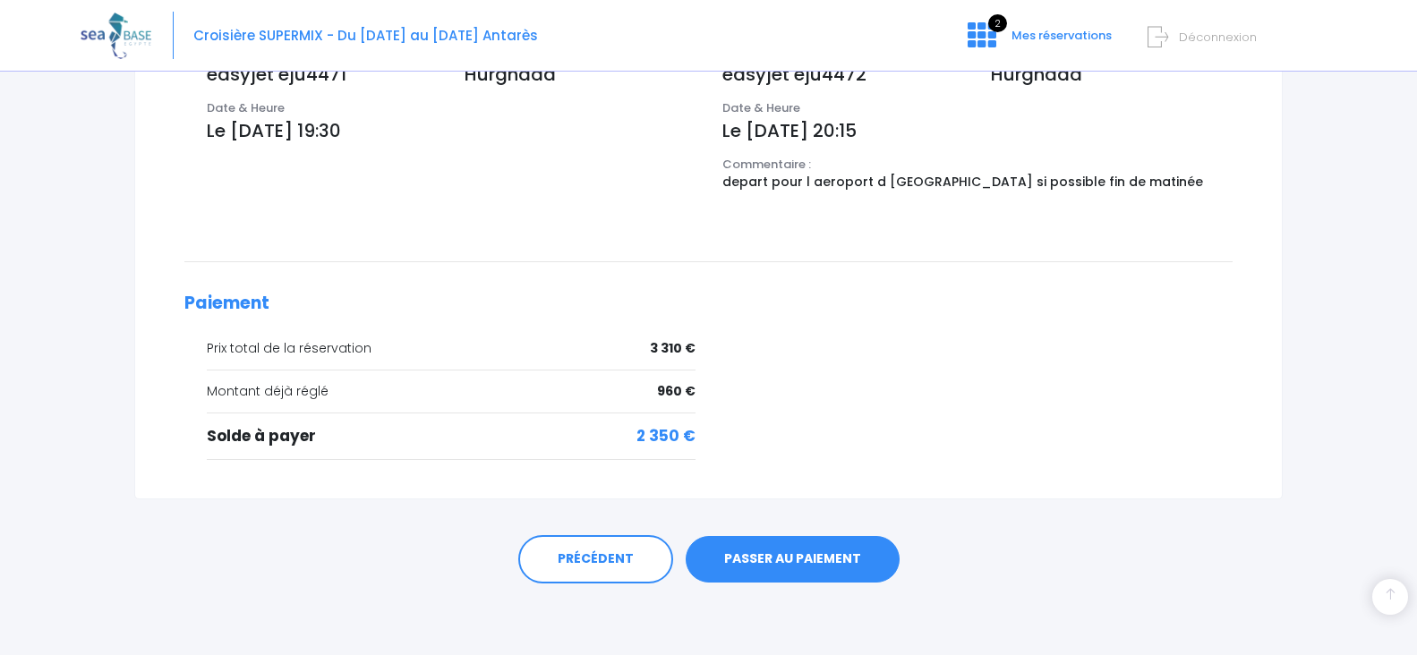
click at [814, 558] on link "PASSER AU PAIEMENT" at bounding box center [793, 559] width 214 height 47
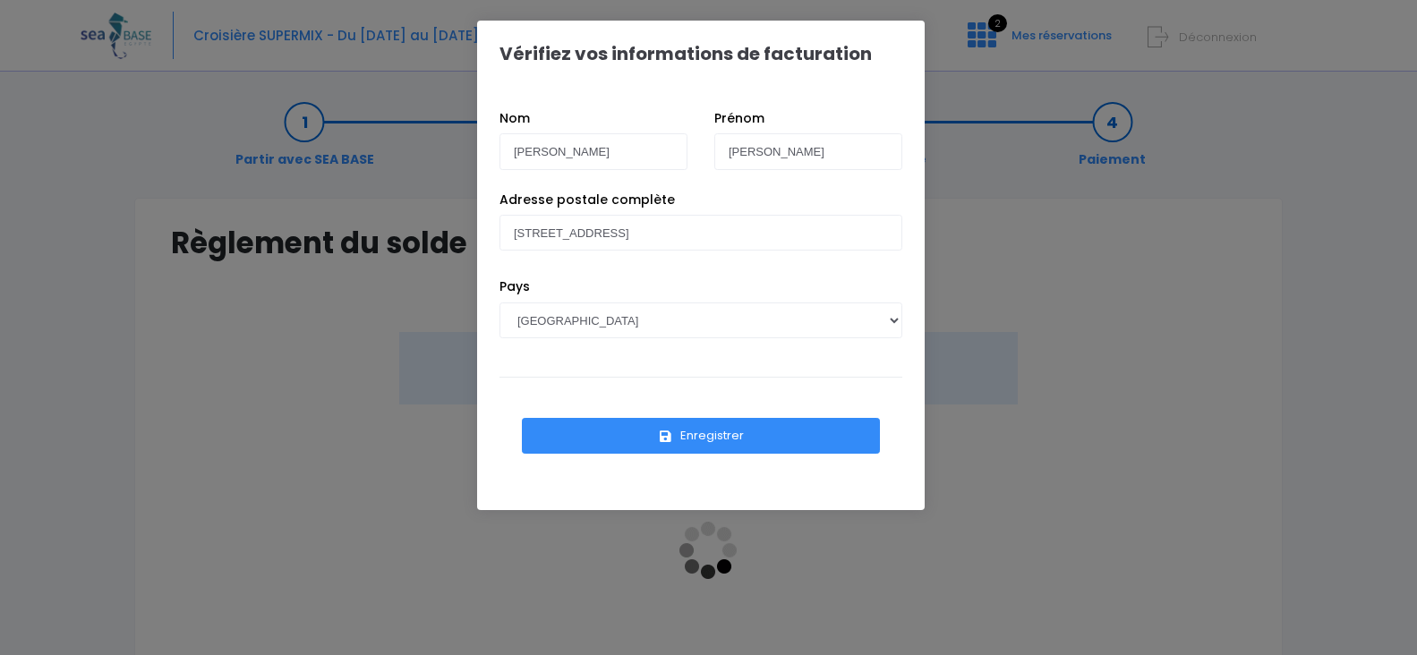
click at [710, 424] on button "Enregistrer" at bounding box center [701, 436] width 358 height 36
